Goal: Task Accomplishment & Management: Complete application form

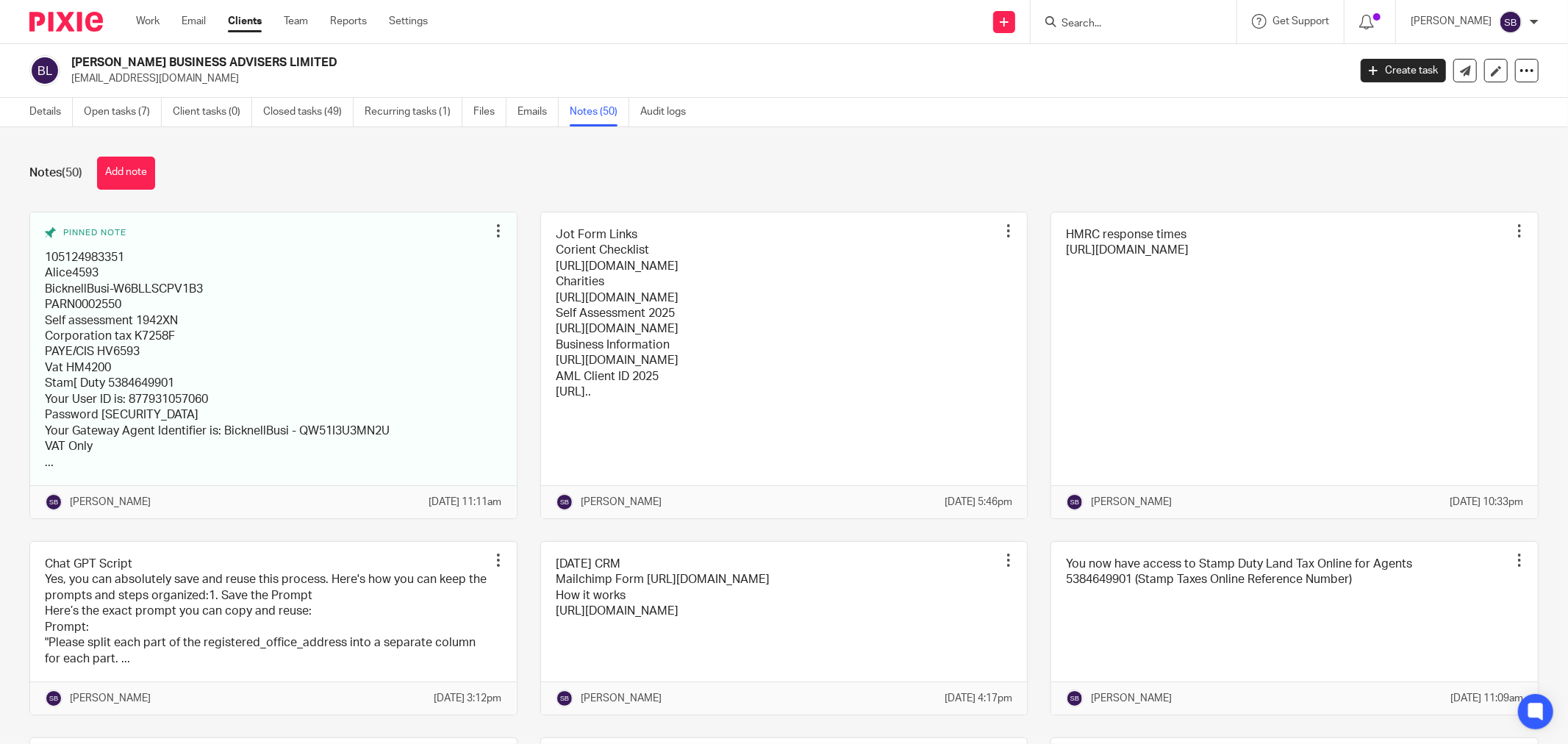
click at [1133, 21] on input "Search" at bounding box center [1126, 24] width 133 height 13
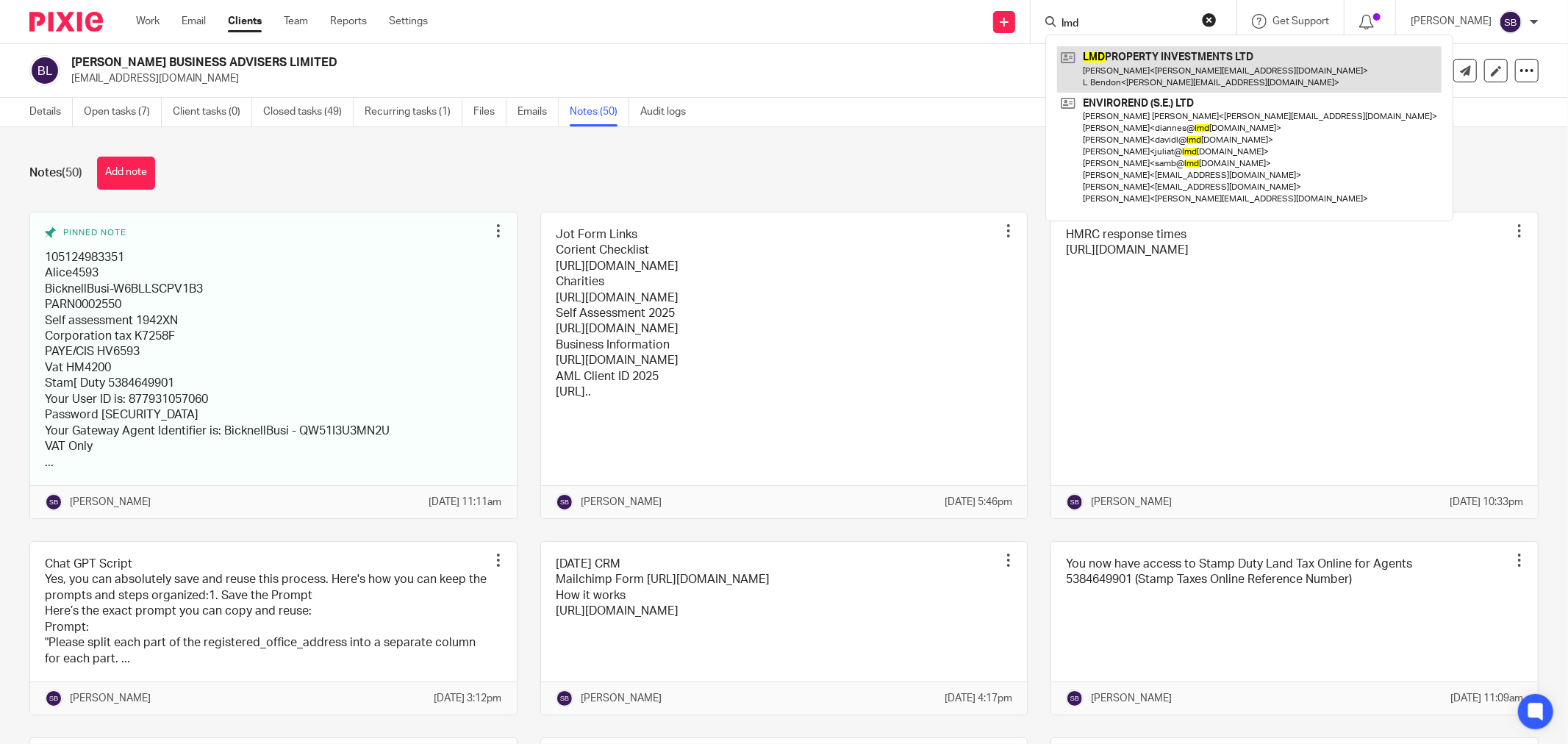
type input "lmd"
click at [1189, 70] on link at bounding box center [1249, 69] width 384 height 45
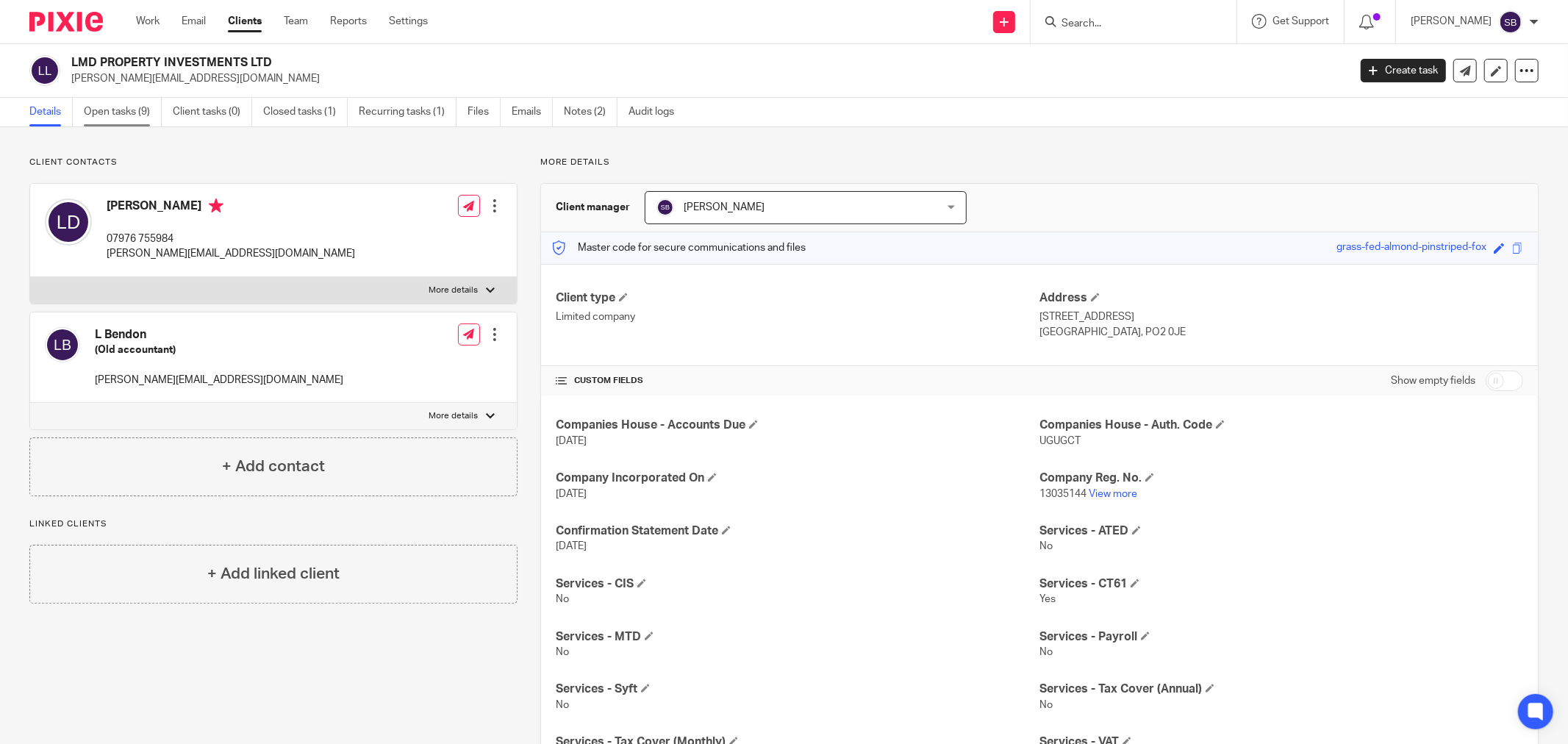
click at [93, 113] on link "Open tasks (9)" at bounding box center [123, 112] width 78 height 29
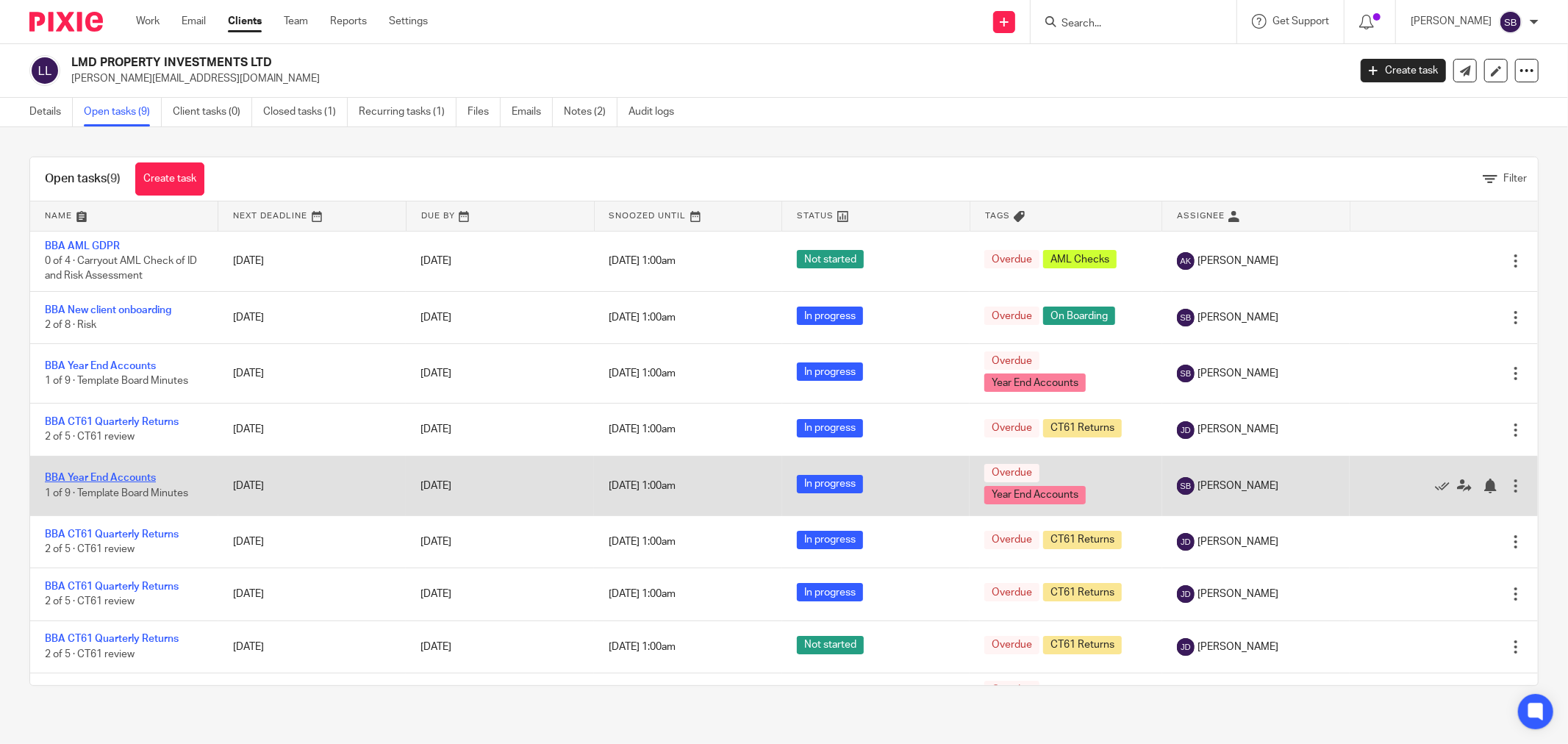
click at [96, 474] on link "BBA Year End Accounts" at bounding box center [100, 477] width 111 height 10
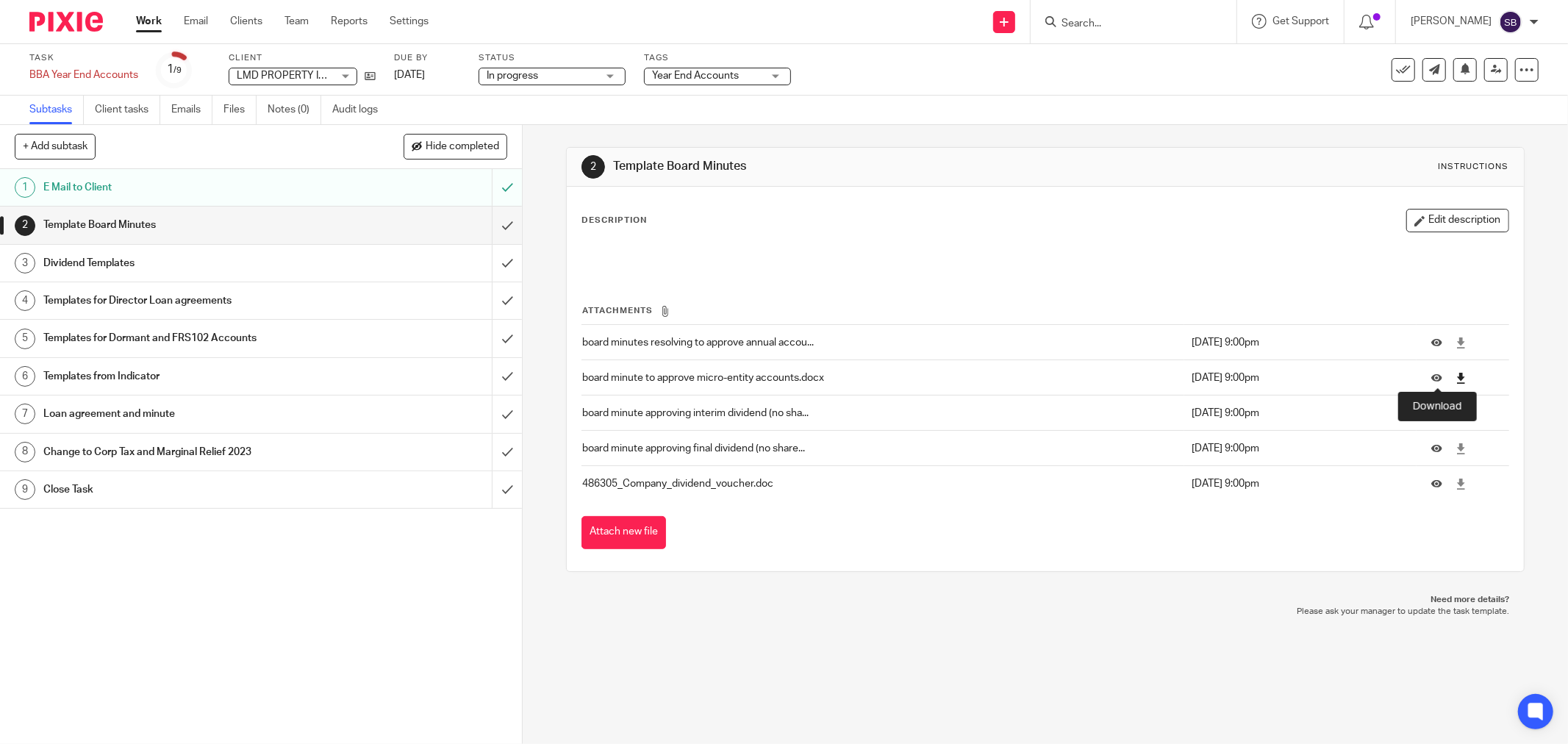
click at [1455, 384] on icon at bounding box center [1461, 378] width 11 height 11
click at [140, 300] on h1 "Templates for Director Loan agreements" at bounding box center [188, 301] width 290 height 22
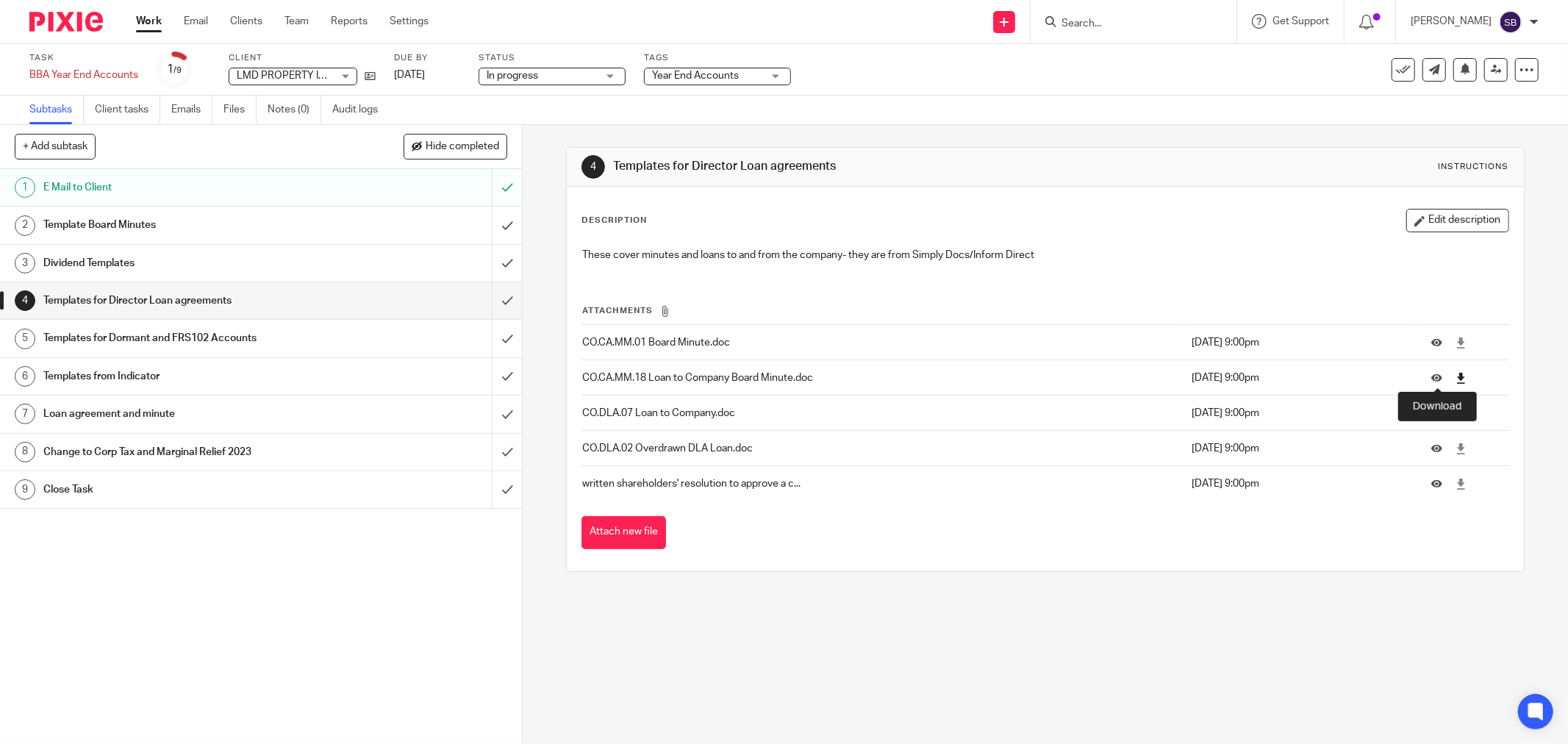
click at [1455, 381] on icon at bounding box center [1461, 378] width 11 height 11
click at [1455, 415] on icon at bounding box center [1461, 413] width 11 height 11
click at [1122, 22] on input "Search" at bounding box center [1126, 24] width 133 height 13
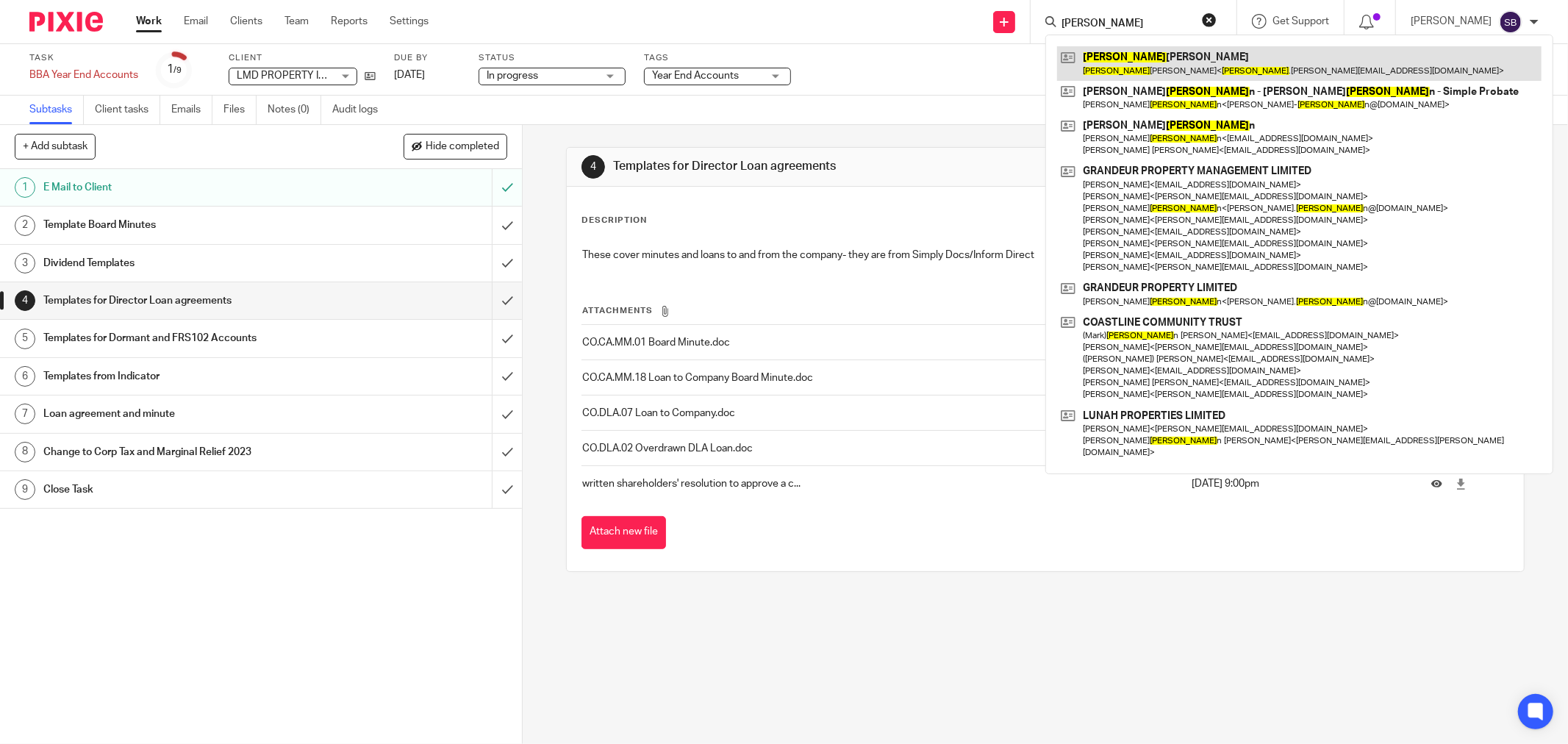
type input "norma"
click at [1139, 56] on link at bounding box center [1300, 63] width 484 height 34
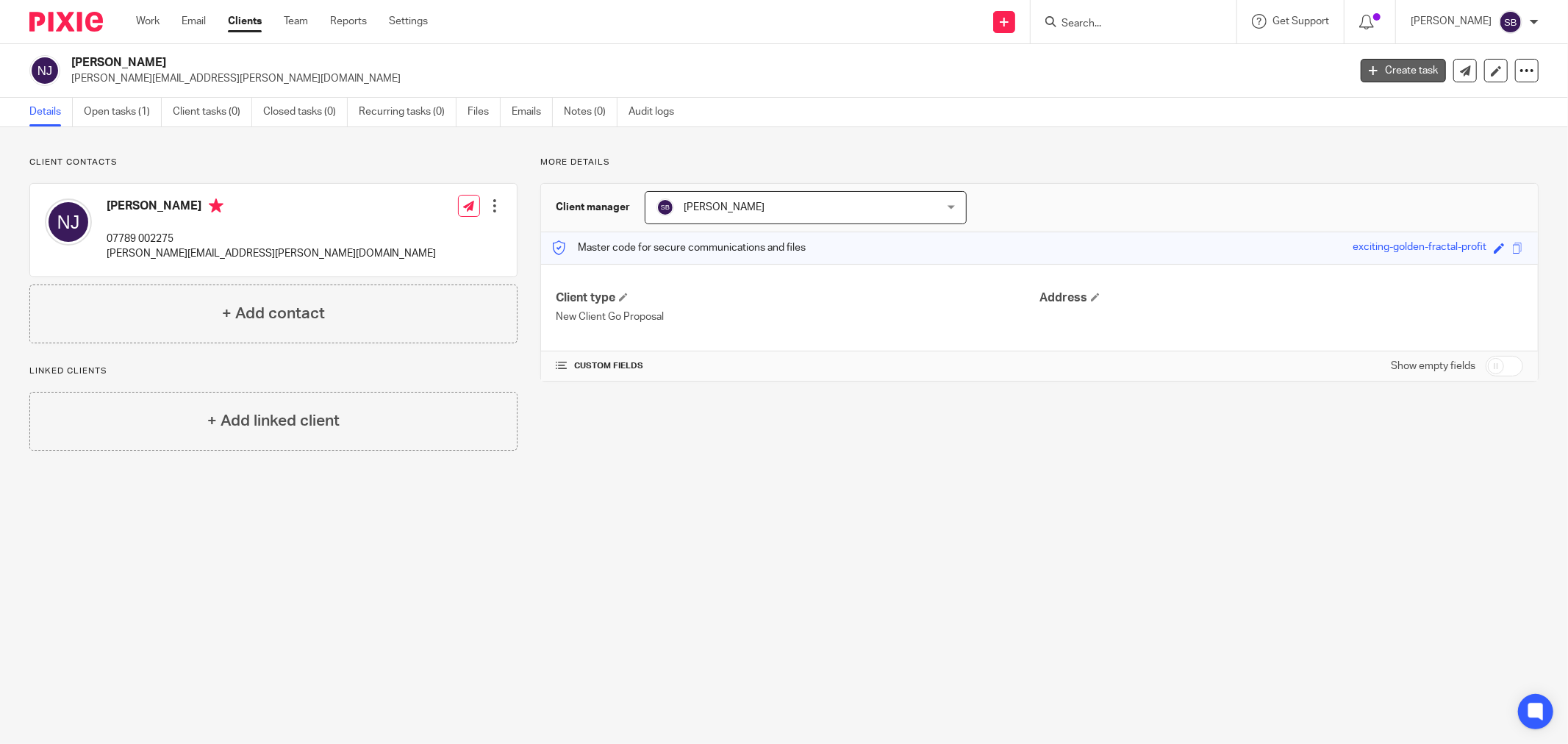
click at [1380, 70] on link "Create task" at bounding box center [1403, 70] width 86 height 23
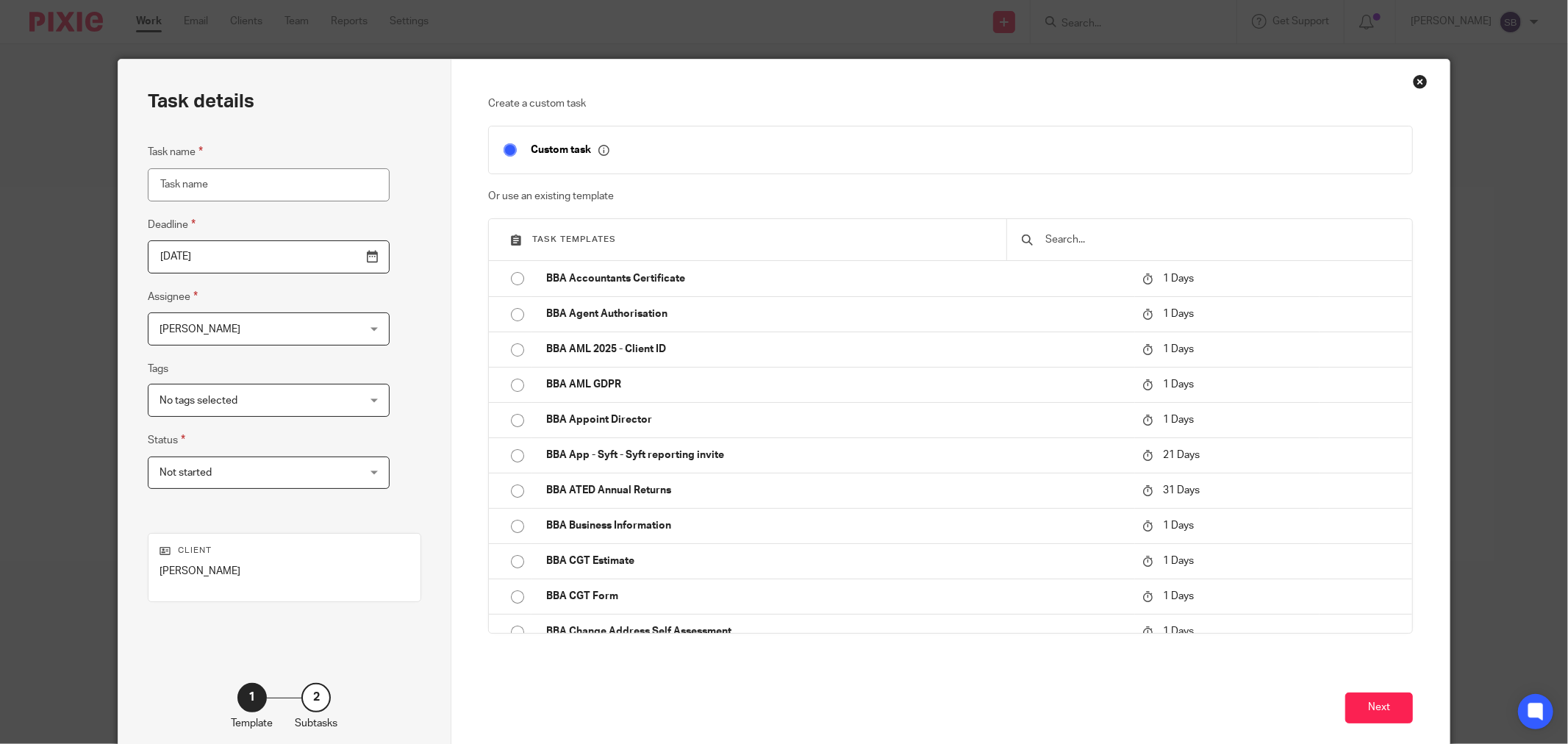
click at [1104, 234] on input "text" at bounding box center [1220, 239] width 353 height 16
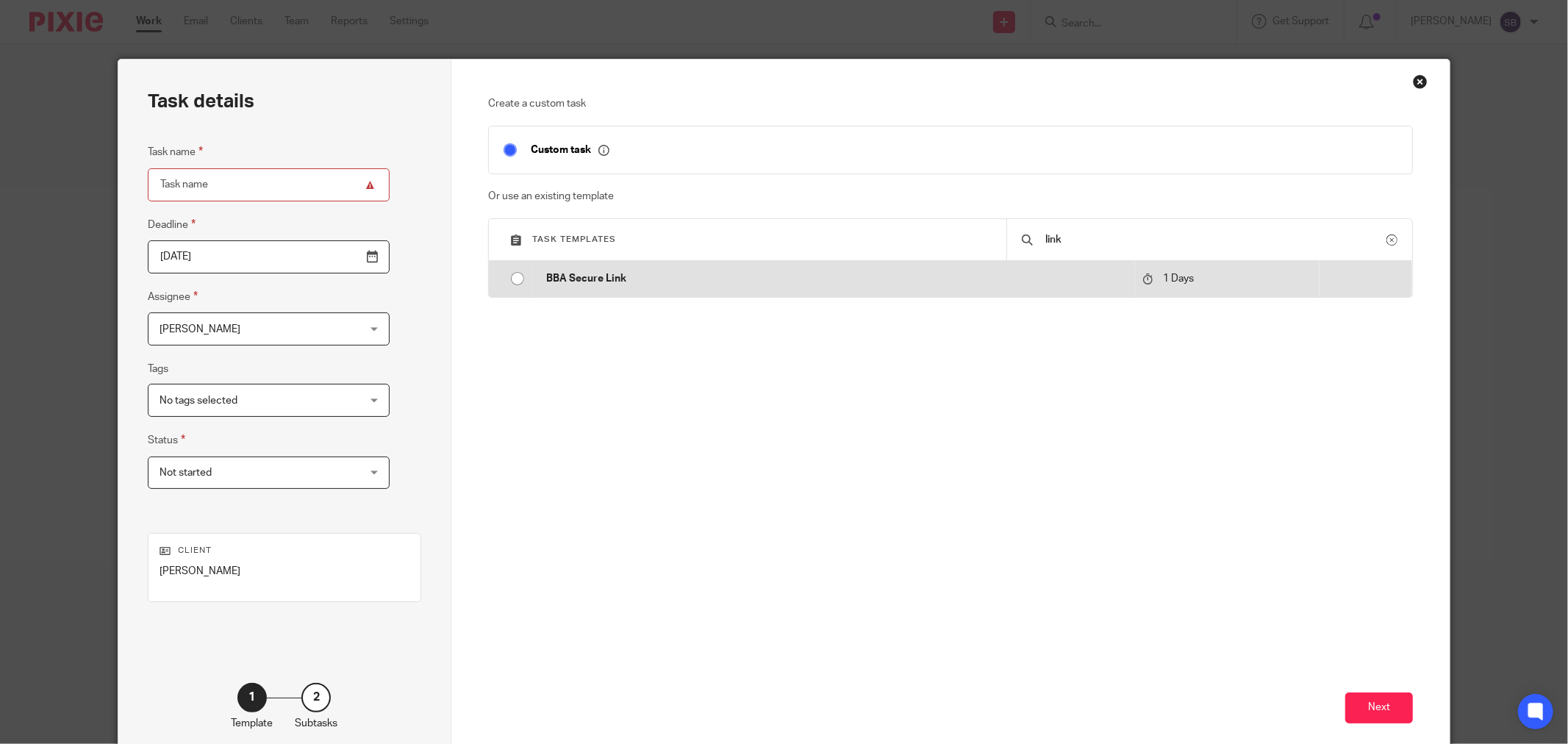
type input "link"
click at [557, 282] on p "BBA Secure Link" at bounding box center [837, 278] width 582 height 15
type input "[DATE]"
type input "BBA Secure Link"
checkbox input "false"
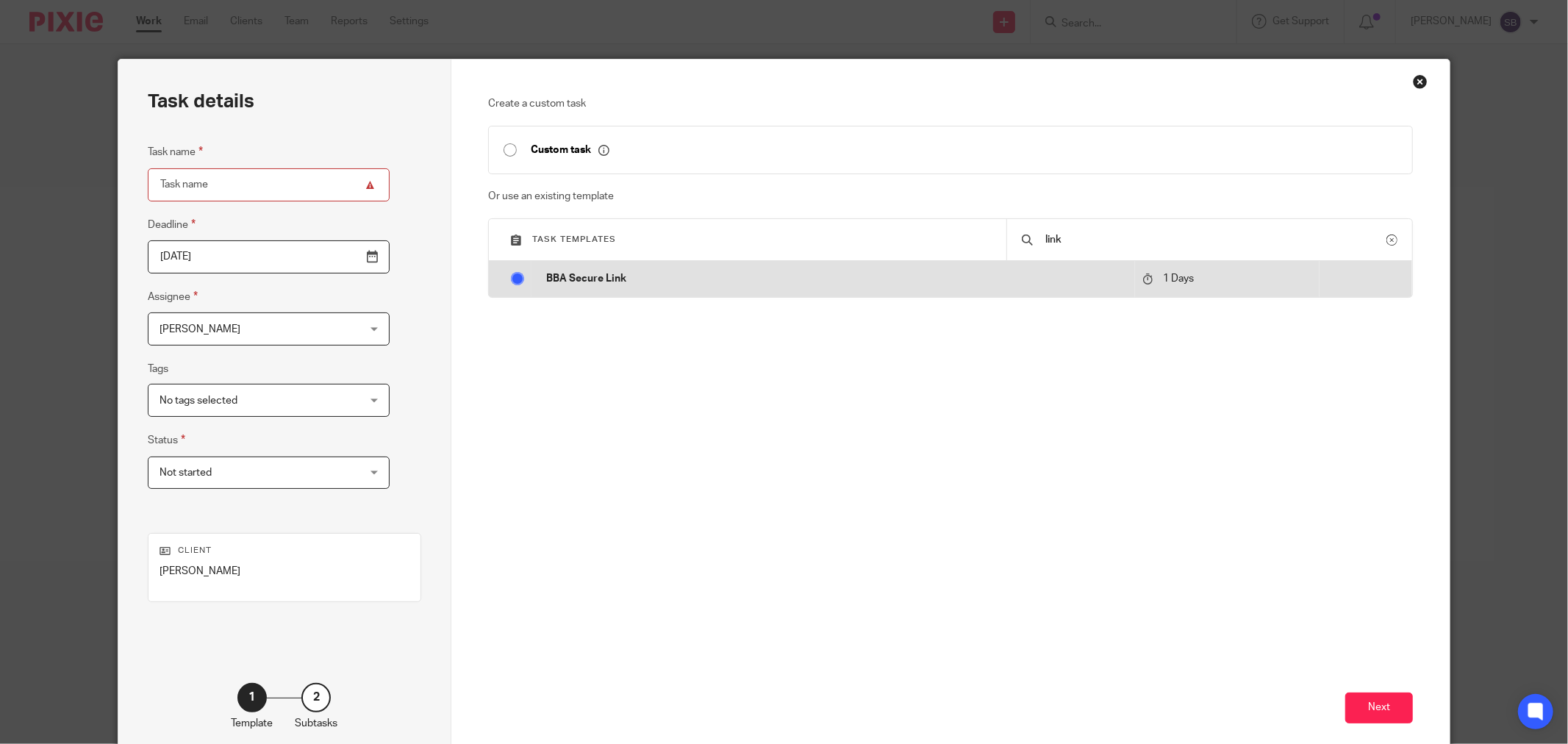
radio input "true"
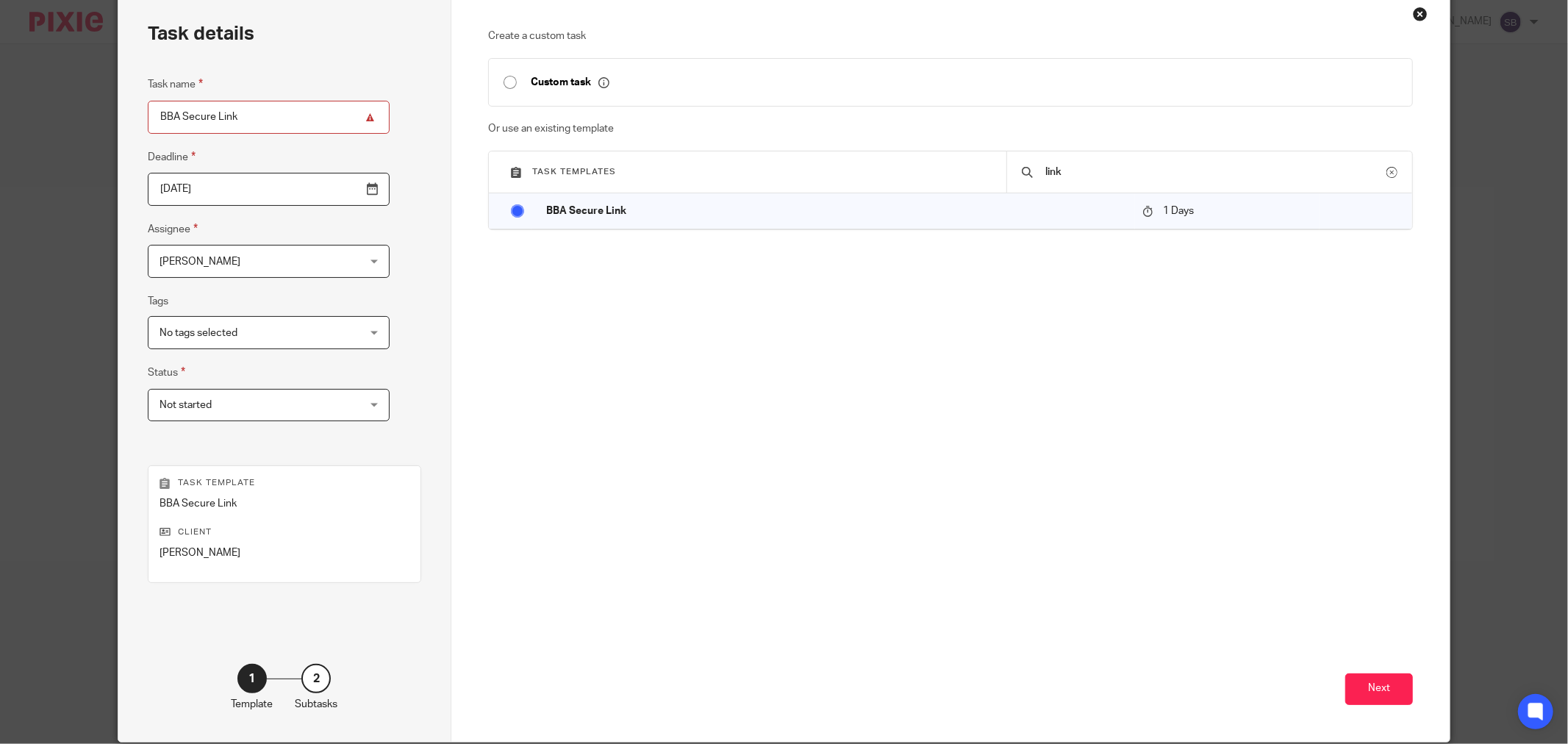
scroll to position [125, 0]
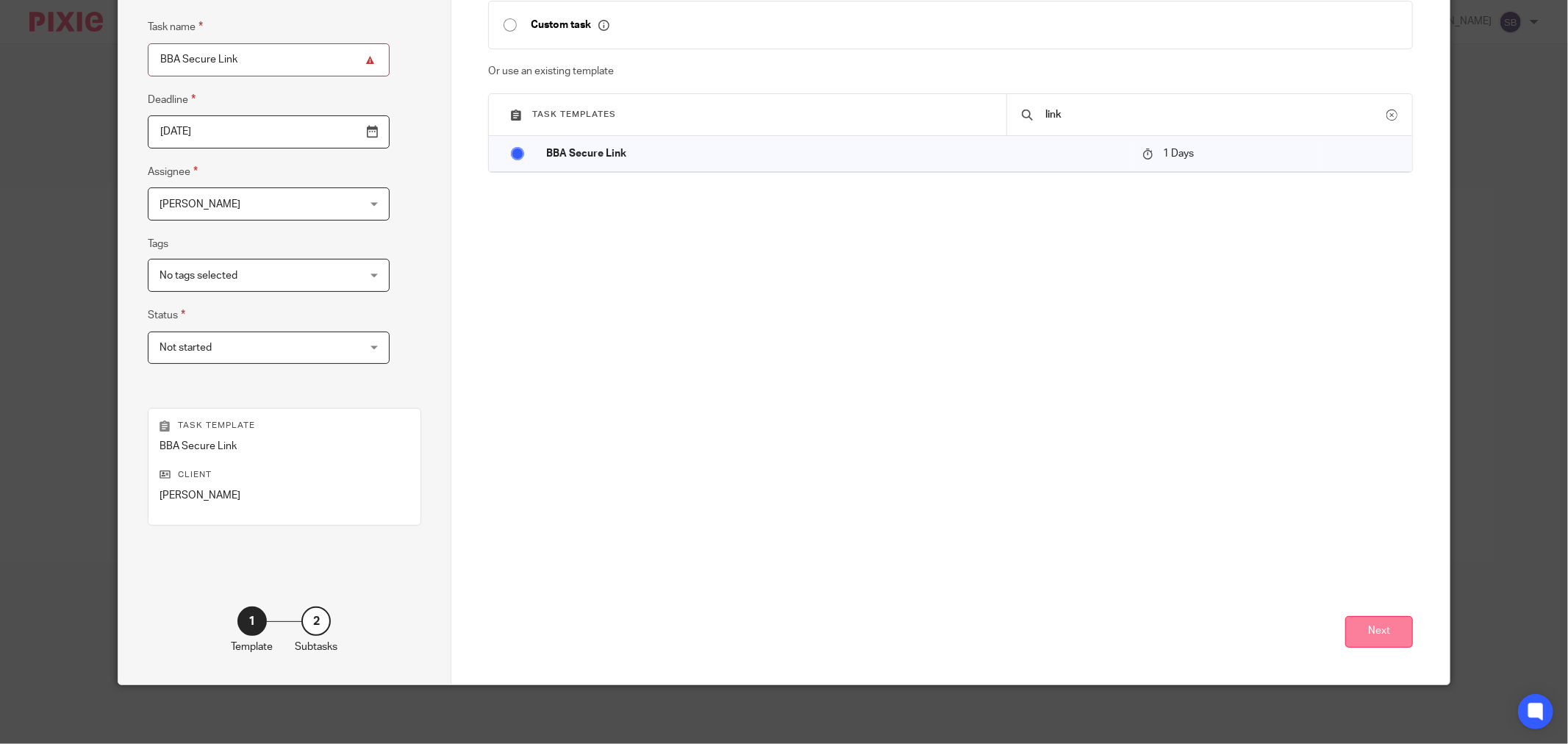
click at [1355, 637] on button "Next" at bounding box center [1379, 631] width 68 height 32
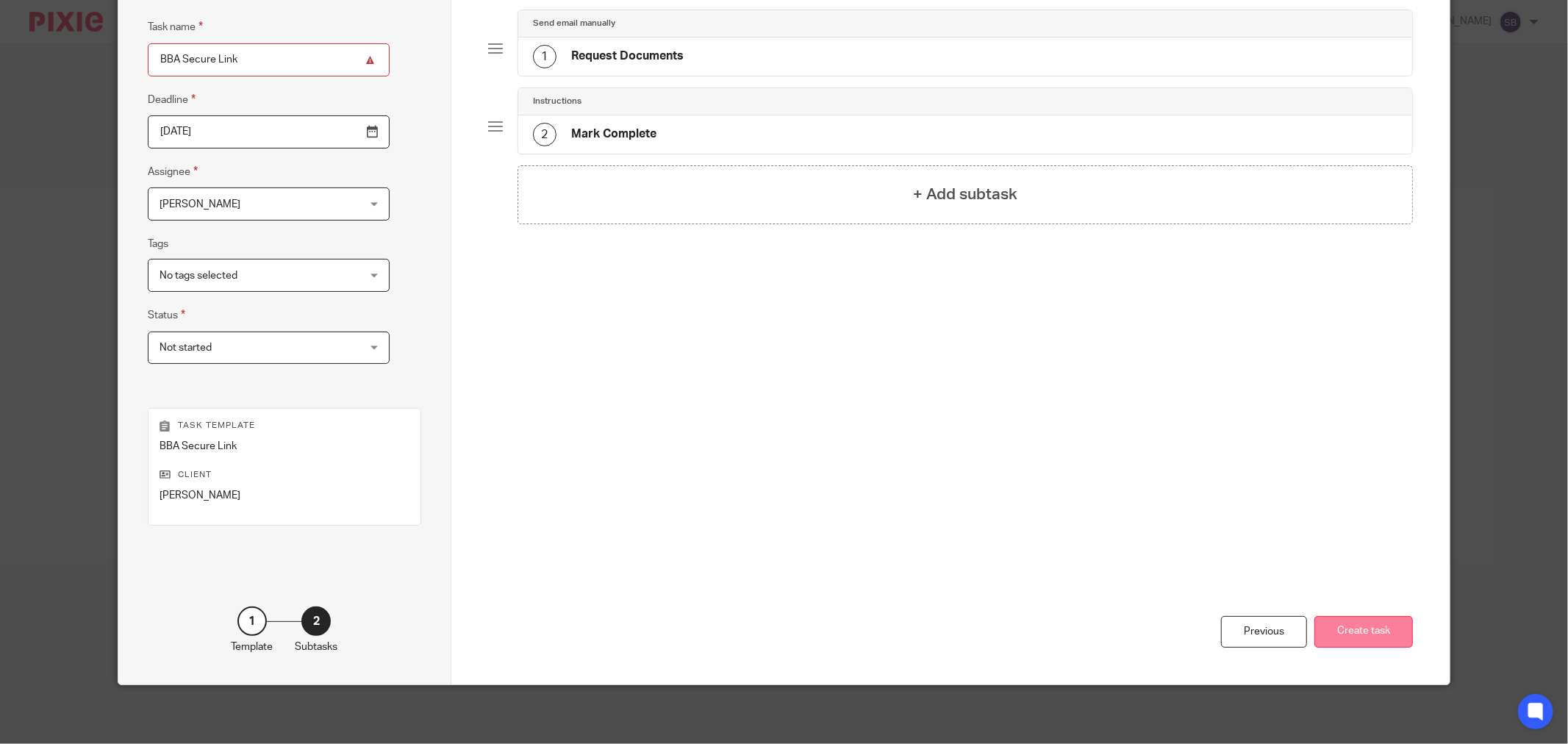
click at [1348, 635] on button "Create task" at bounding box center [1364, 631] width 99 height 32
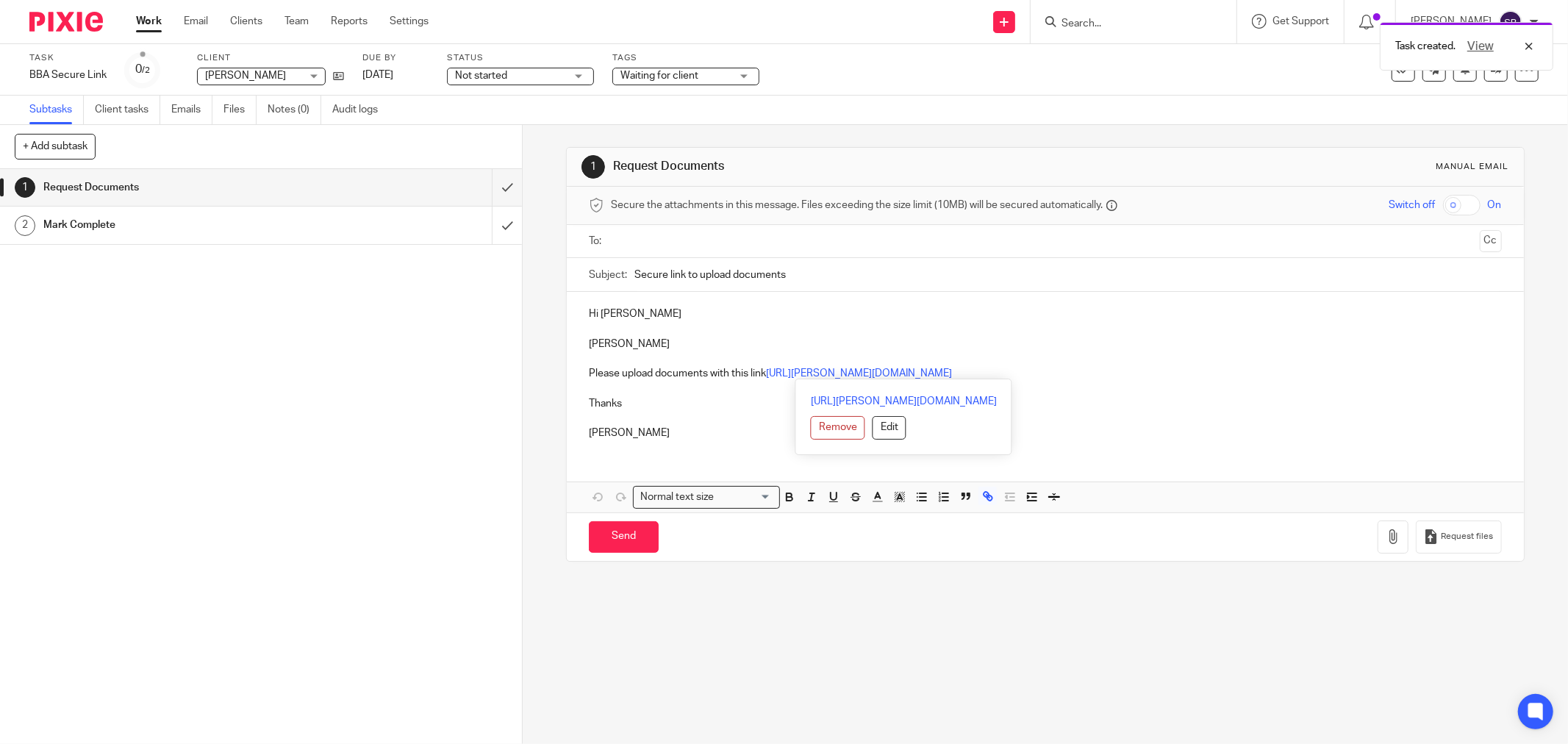
drag, startPoint x: 582, startPoint y: 371, endPoint x: 1330, endPoint y: 372, distance: 748.0
click at [1330, 372] on div "Hi [PERSON_NAME] Please upload documents with this link [URL][PERSON_NAME][DOMA…" at bounding box center [1045, 371] width 957 height 160
copy p "Please upload documents with this link [URL][PERSON_NAME][DOMAIN_NAME]"
